Goal: Find specific fact: Find specific fact

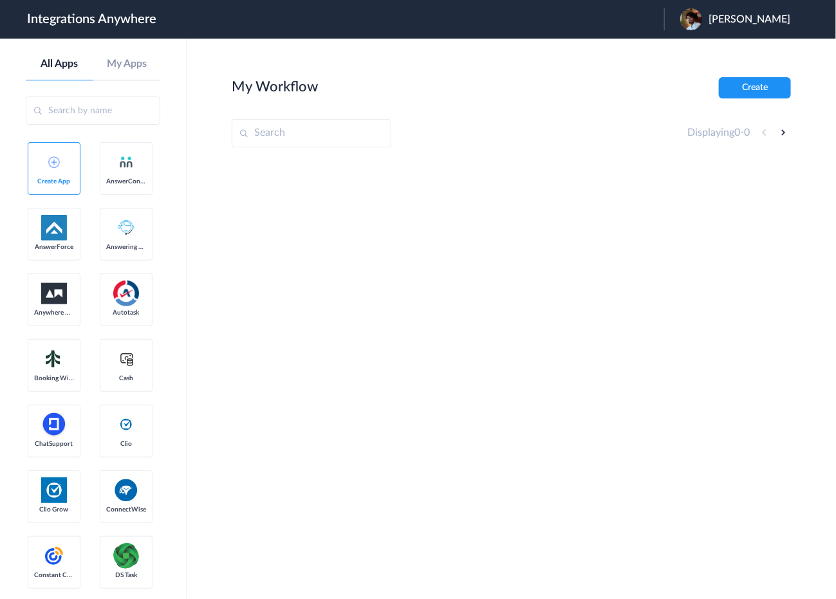
click at [285, 136] on input "text" at bounding box center [312, 133] width 160 height 28
paste input "8773511202"
type input "8773511202"
drag, startPoint x: 328, startPoint y: 132, endPoint x: 252, endPoint y: 131, distance: 75.9
click at [252, 131] on input "8773511202" at bounding box center [312, 133] width 160 height 28
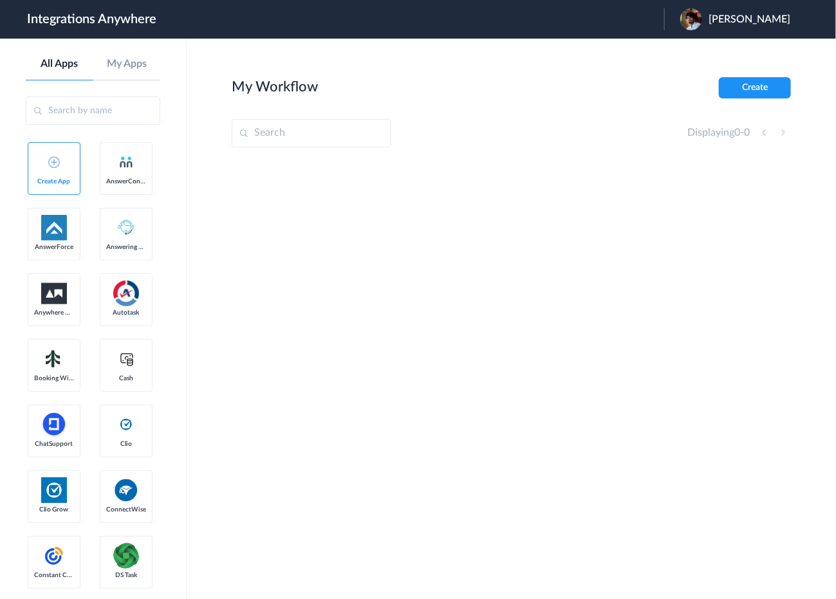
click at [118, 111] on input "text" at bounding box center [93, 111] width 135 height 28
paste input "8773511202"
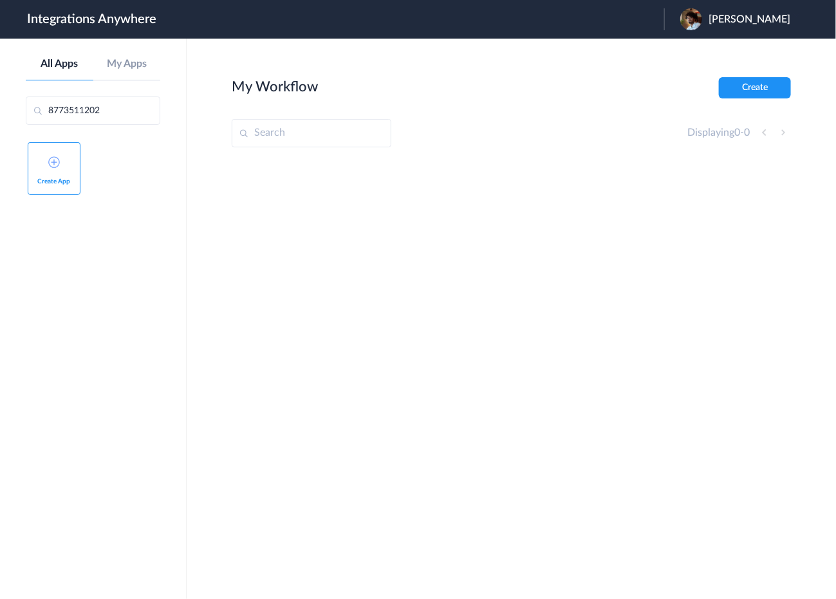
type input "8773511202"
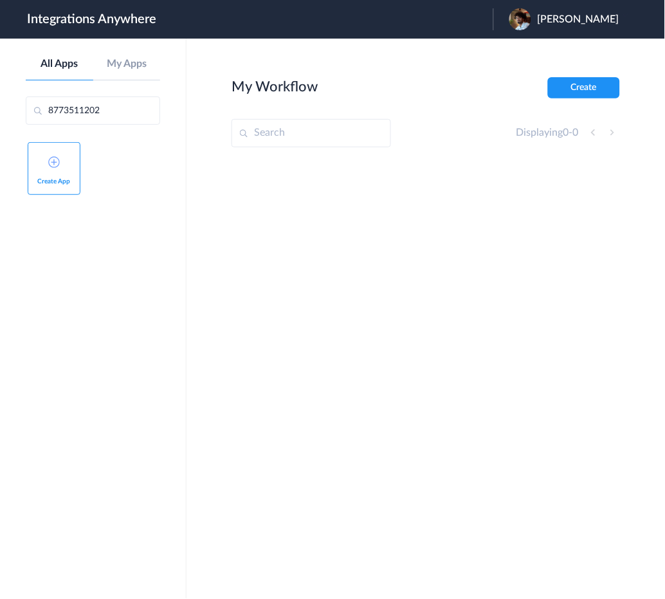
drag, startPoint x: 129, startPoint y: 107, endPoint x: 32, endPoint y: 108, distance: 96.5
click at [44, 111] on input "8773511202" at bounding box center [93, 111] width 135 height 28
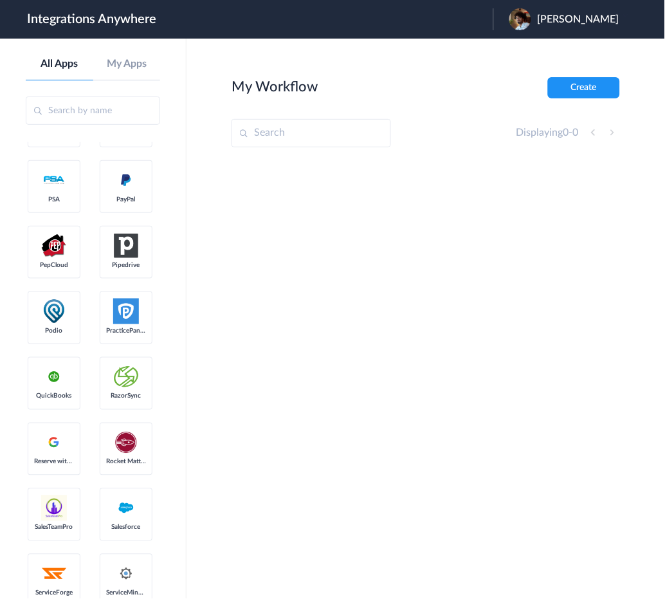
scroll to position [1888, 0]
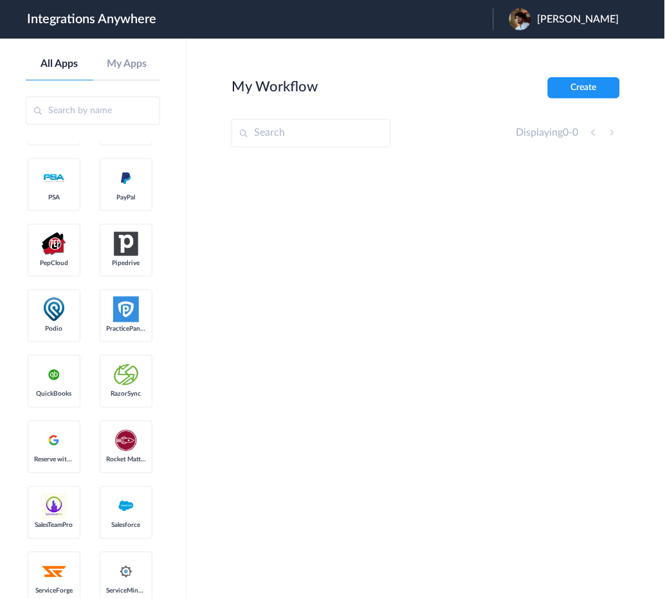
click at [321, 138] on input "text" at bounding box center [312, 133] width 160 height 28
paste input "[PHONE_NUMBER]"
type input "[PHONE_NUMBER]"
